Goal: Check status

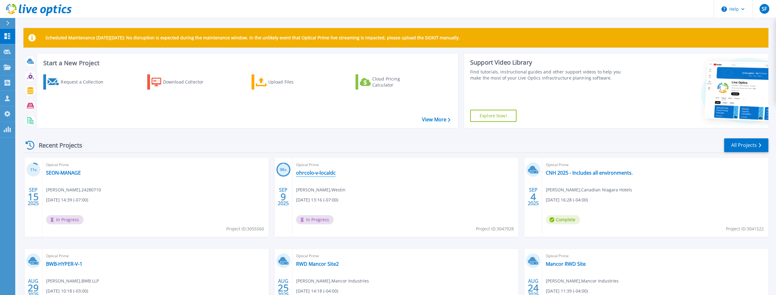
click at [326, 175] on link "ohrcolo-v-localdc" at bounding box center [316, 173] width 40 height 6
click at [139, 164] on span "Optical Prime" at bounding box center [155, 165] width 219 height 7
click at [70, 174] on link "SEON-MANAGE" at bounding box center [63, 173] width 35 height 6
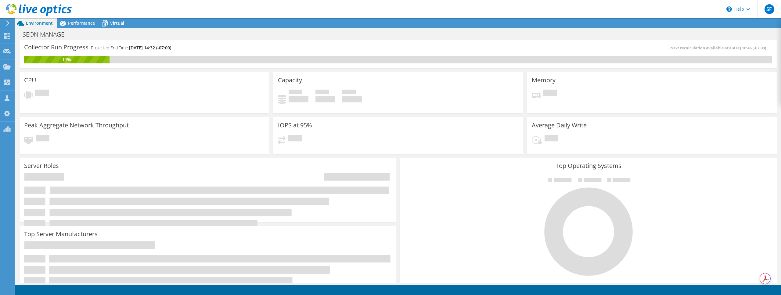
drag, startPoint x: 91, startPoint y: 49, endPoint x: 179, endPoint y: 47, distance: 88.8
click at [171, 47] on h4 "Projected End Time: 09/22/2025, 14:32 (-07:00)" at bounding box center [131, 48] width 80 height 7
drag, startPoint x: 187, startPoint y: 48, endPoint x: 91, endPoint y: 50, distance: 95.8
click at [91, 50] on div "Collector Run Progress Projected End Time: 09/22/2025, 14:32 (-07:00)" at bounding box center [211, 50] width 374 height 11
copy h4 "Projected End Time: 09/22/2025, 14:32 (-07:00)"
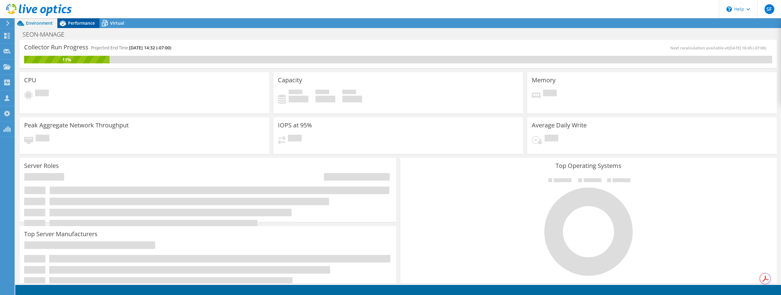
click at [85, 24] on span "Performance" at bounding box center [81, 23] width 27 height 6
